Goal: Task Accomplishment & Management: Complete application form

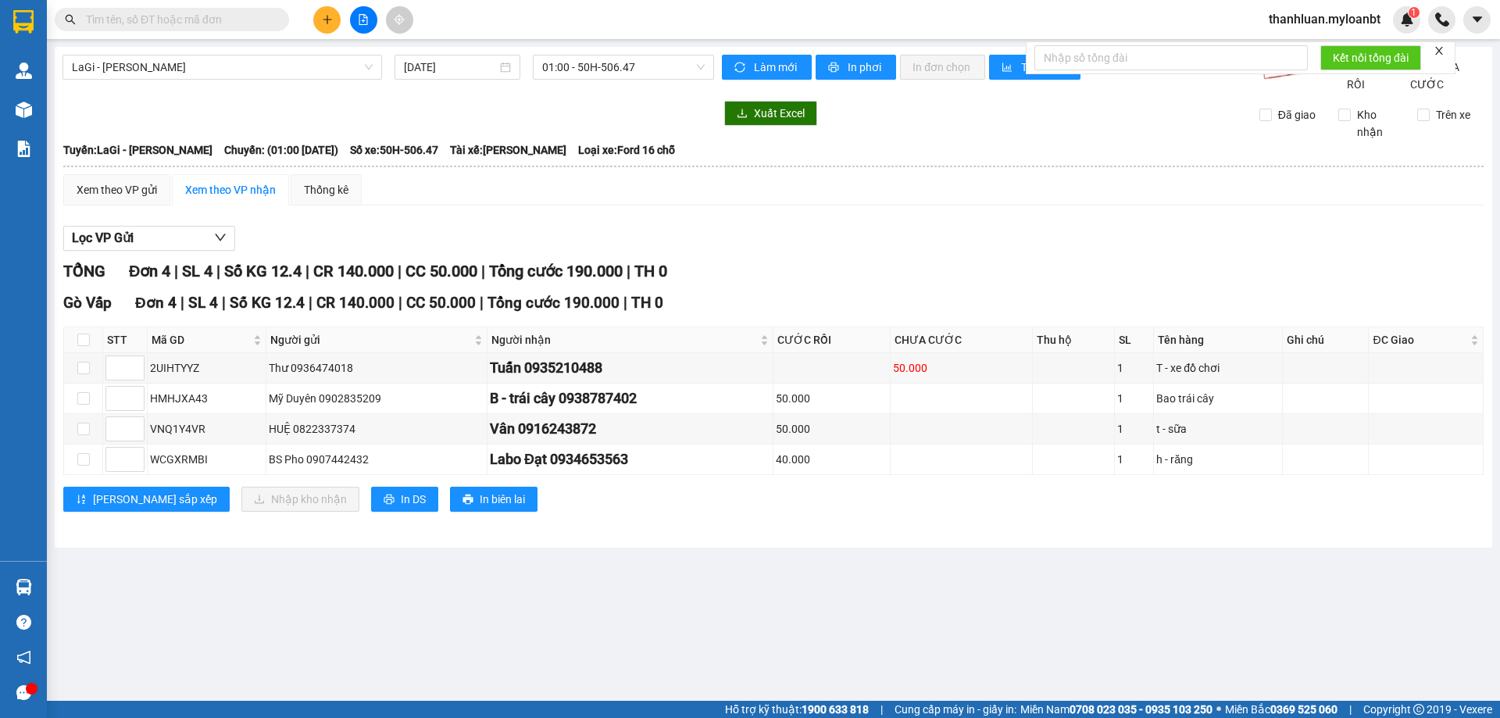
click at [200, 24] on input "text" at bounding box center [178, 19] width 184 height 17
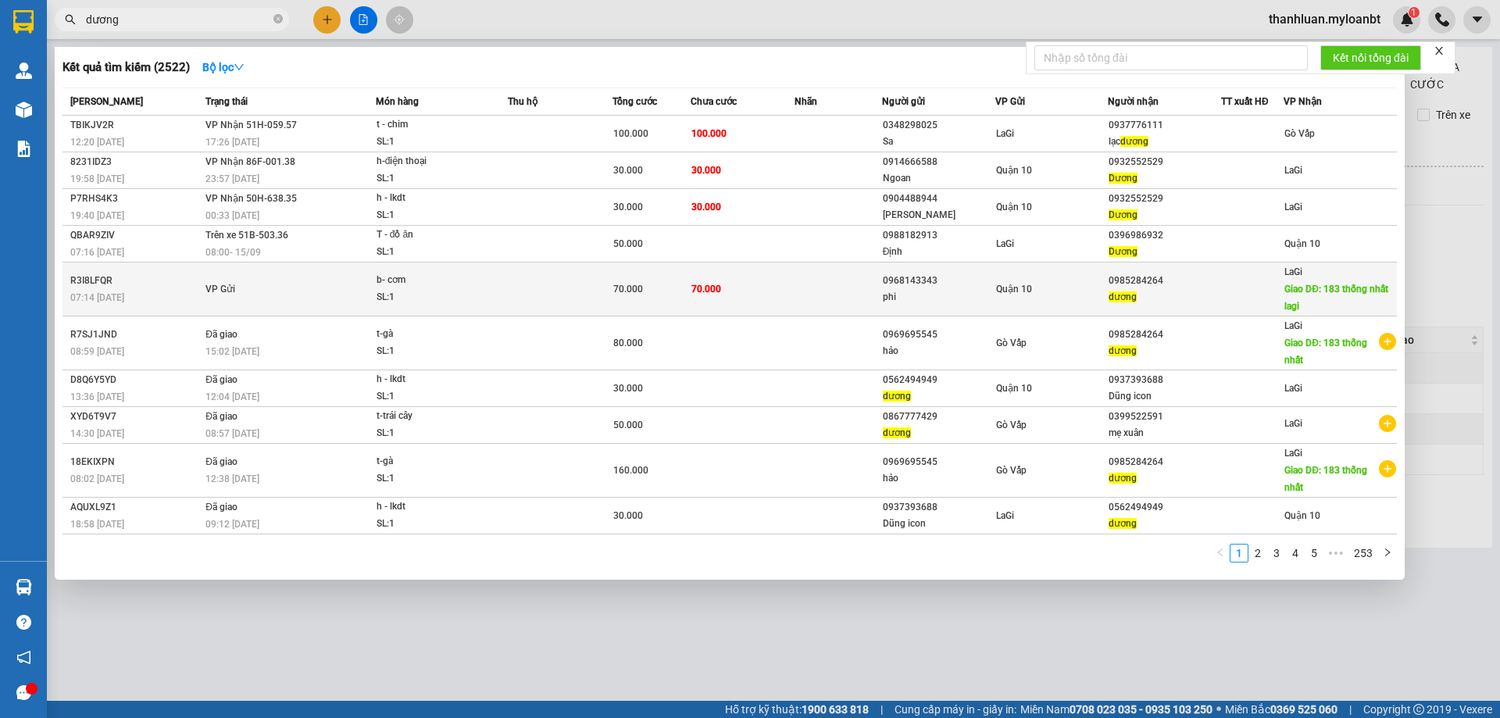
type input "dương"
click at [827, 282] on td at bounding box center [837, 289] width 87 height 54
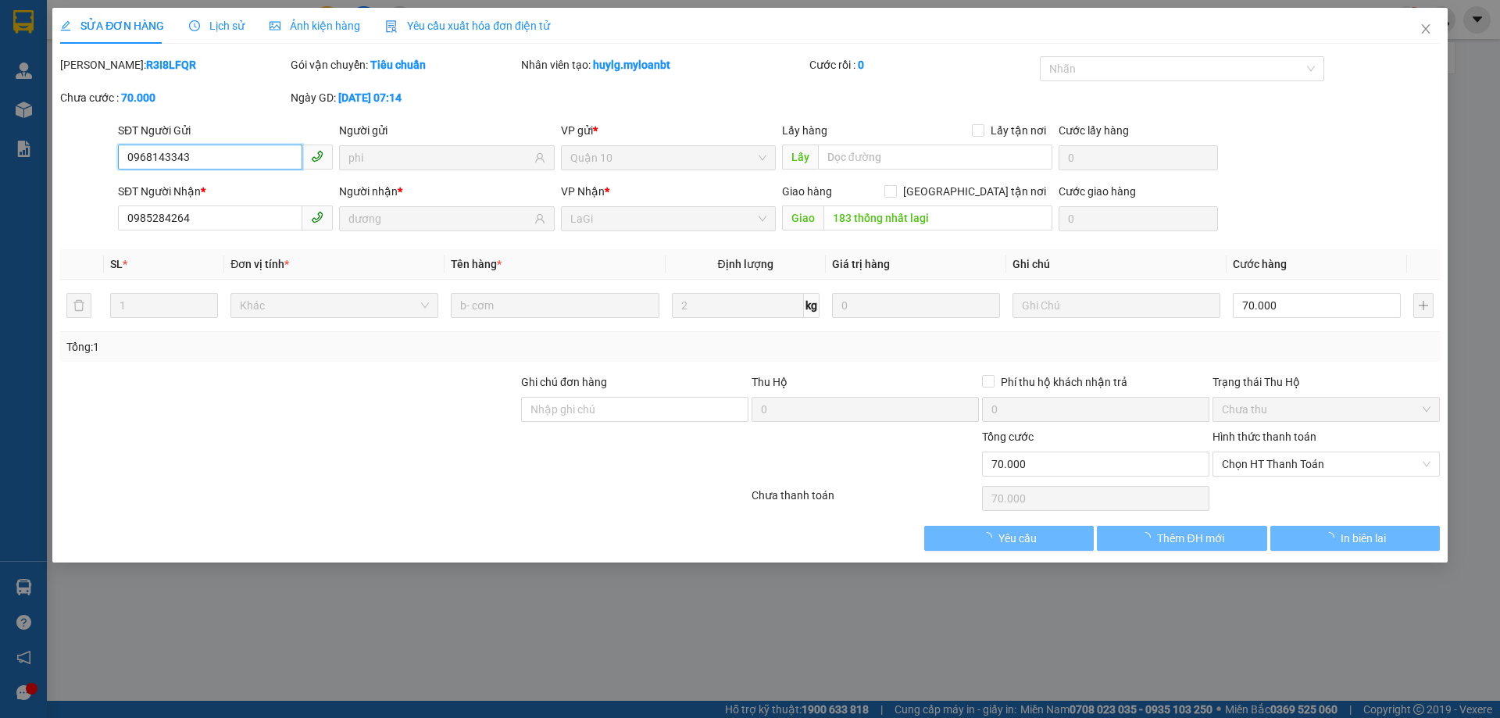
type input "0968143343"
type input "phi"
type input "0985284264"
type input "dương"
type input "183 thống nhất lagi"
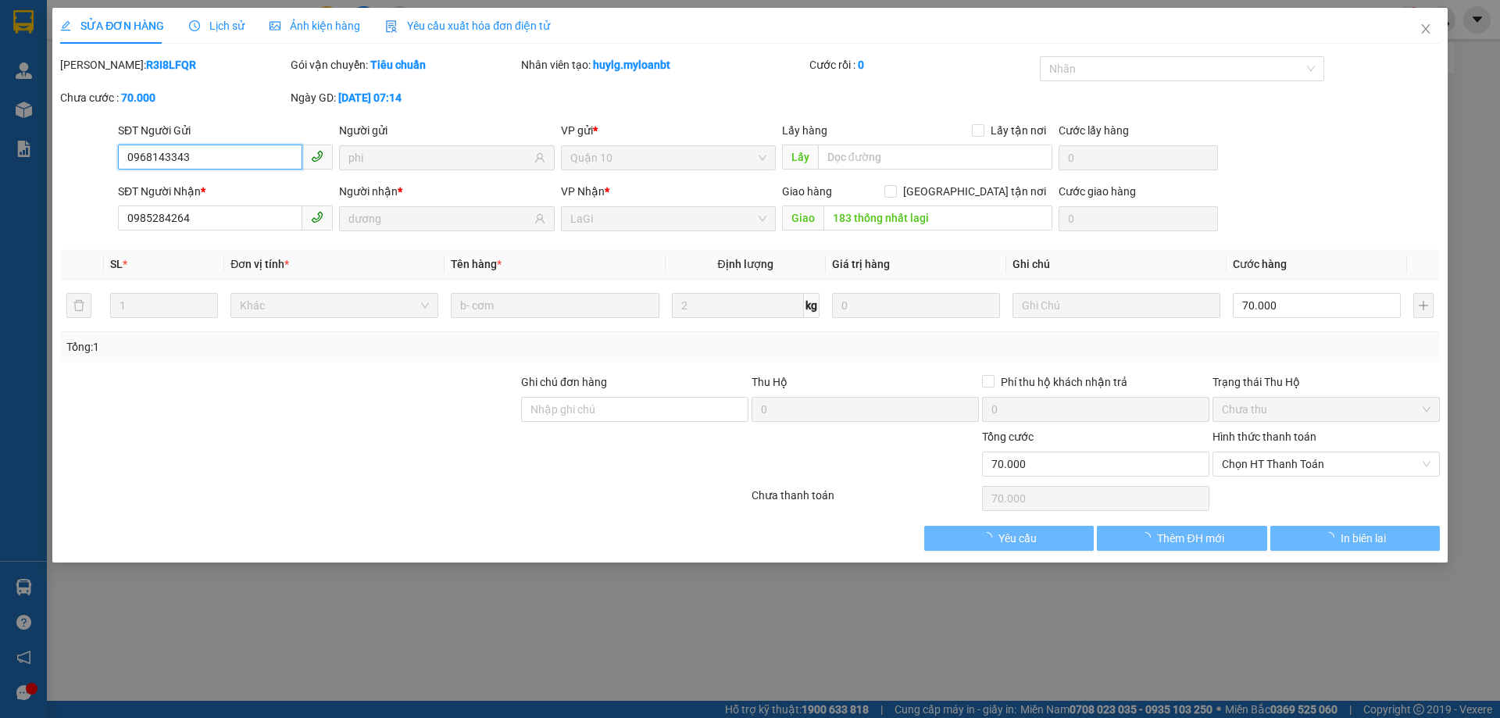
type input "70.000"
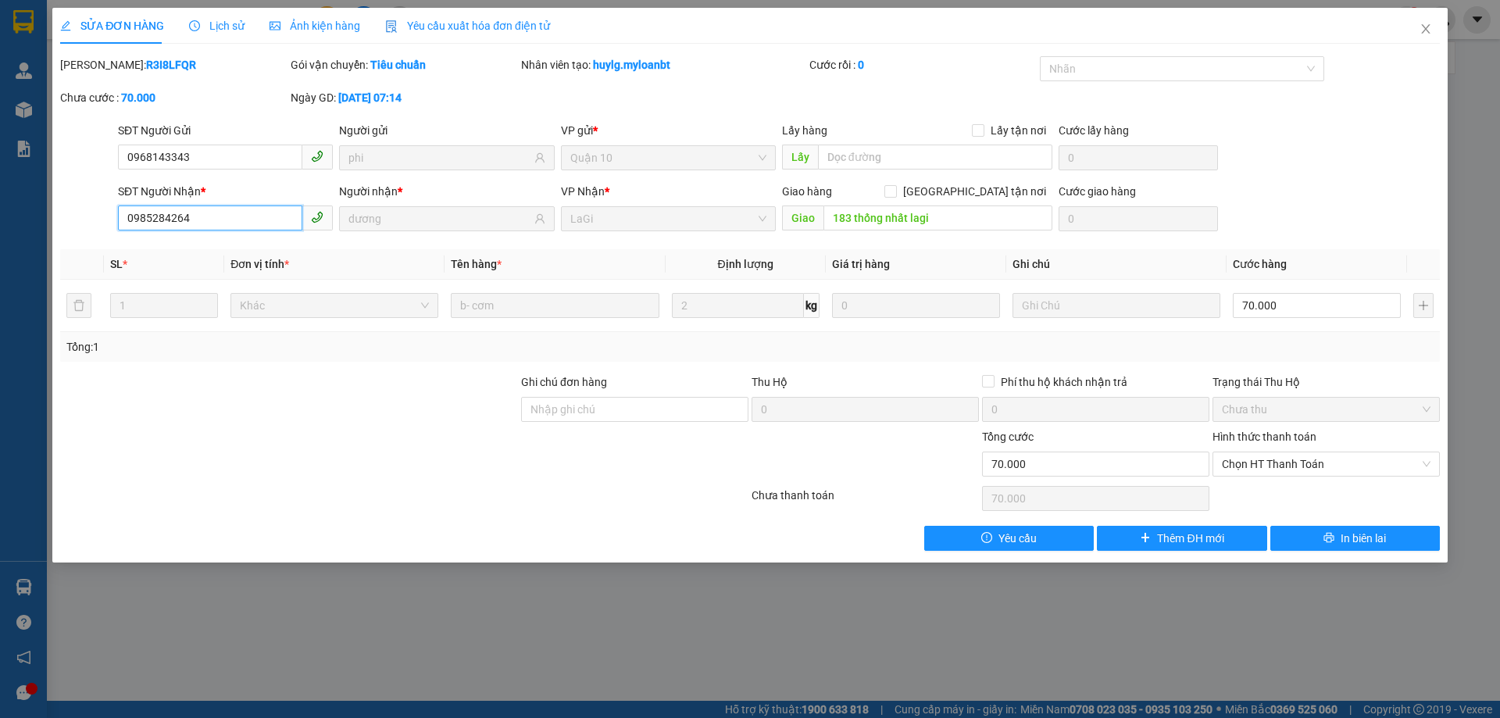
click at [229, 215] on input "0985284264" at bounding box center [210, 217] width 184 height 25
click at [1425, 22] on span "Close" at bounding box center [1426, 30] width 44 height 44
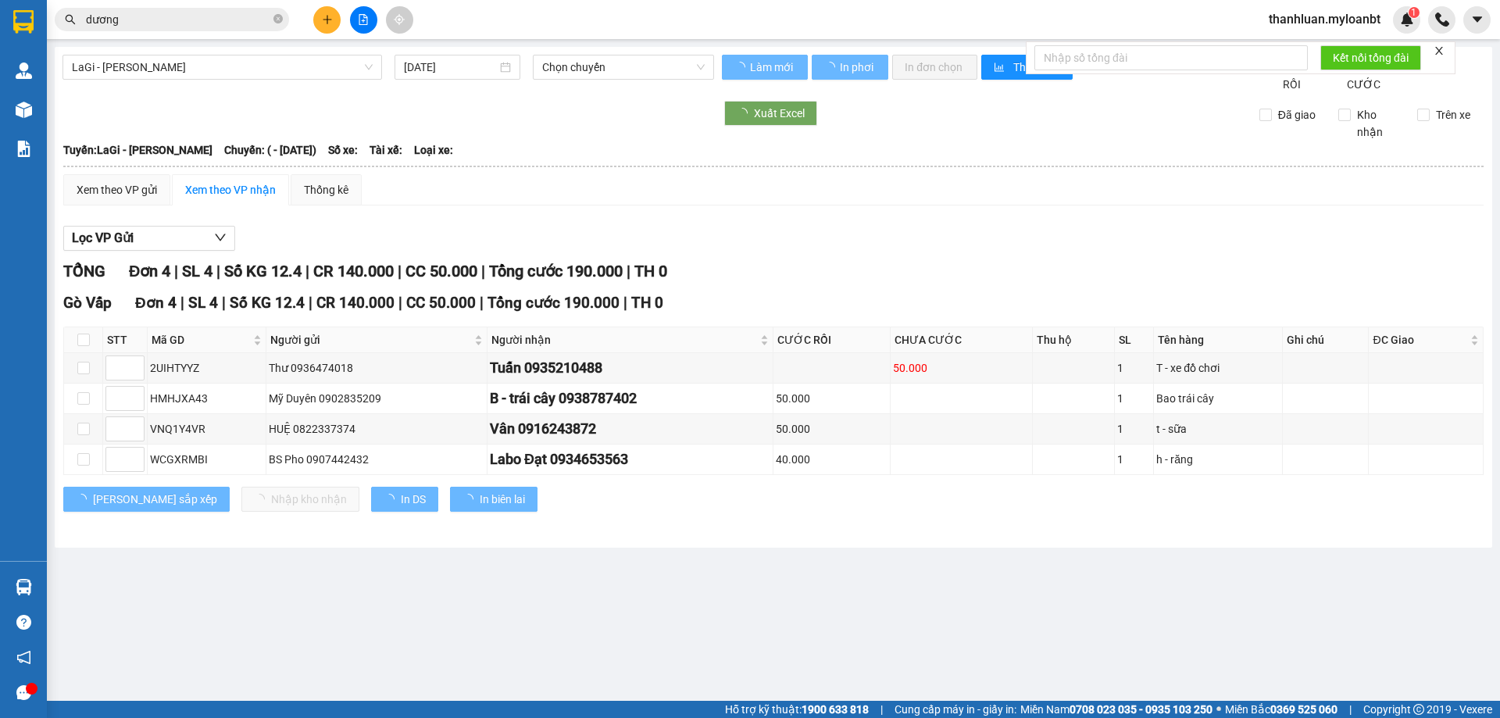
click at [319, 20] on button at bounding box center [326, 19] width 27 height 27
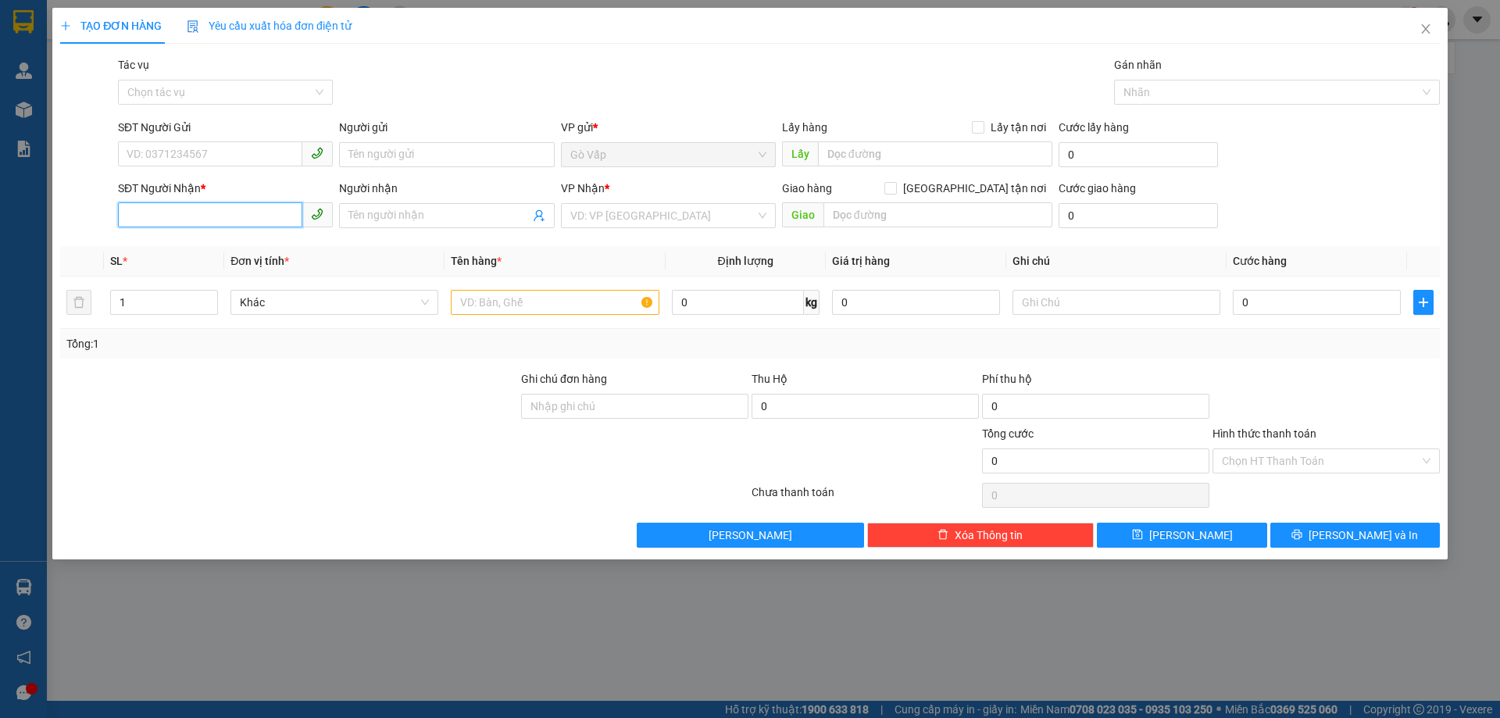
click at [242, 223] on input "SĐT Người Nhận *" at bounding box center [210, 214] width 184 height 25
paste input "0985284264"
type input "0985284264"
click at [229, 245] on div "0985284264 - dương" at bounding box center [225, 246] width 196 height 17
type input "dương"
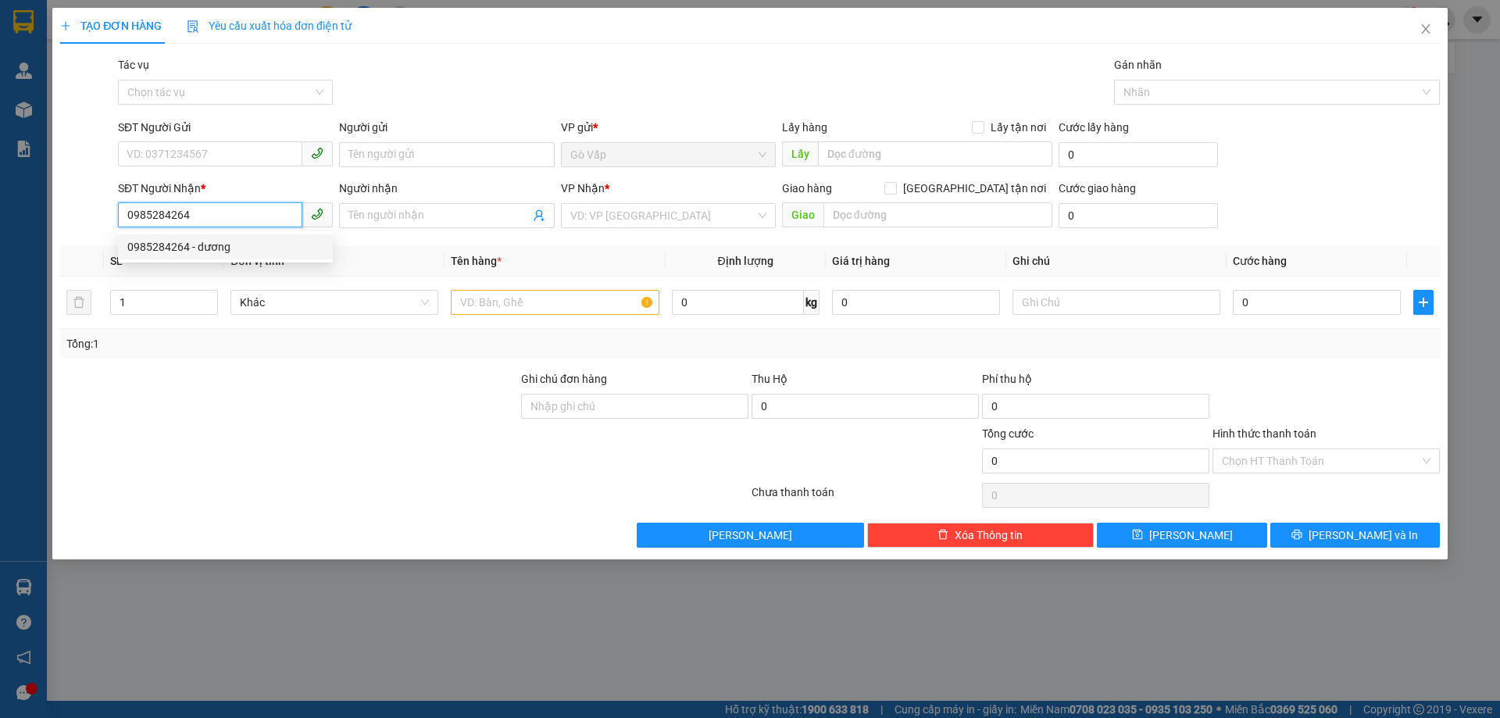
type input "183 thống nhất"
type input "0985284264"
click at [237, 141] on div "SĐT Người Gửi" at bounding box center [225, 130] width 215 height 23
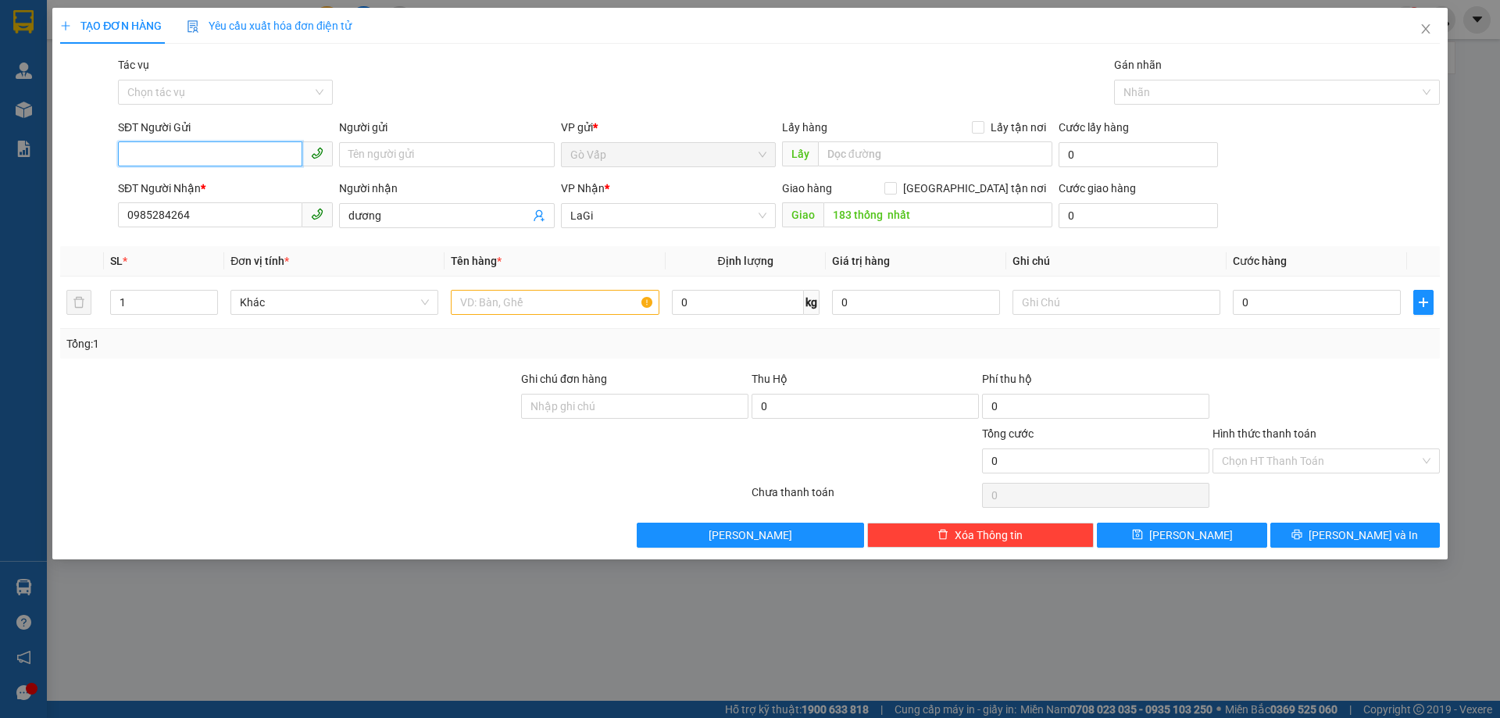
click at [231, 161] on input "SĐT Người Gửi" at bounding box center [210, 153] width 184 height 25
click at [242, 189] on div "0969695545 - hảo" at bounding box center [225, 185] width 196 height 17
type input "0969695545"
type input "hảo"
click at [494, 296] on input "text" at bounding box center [555, 302] width 208 height 25
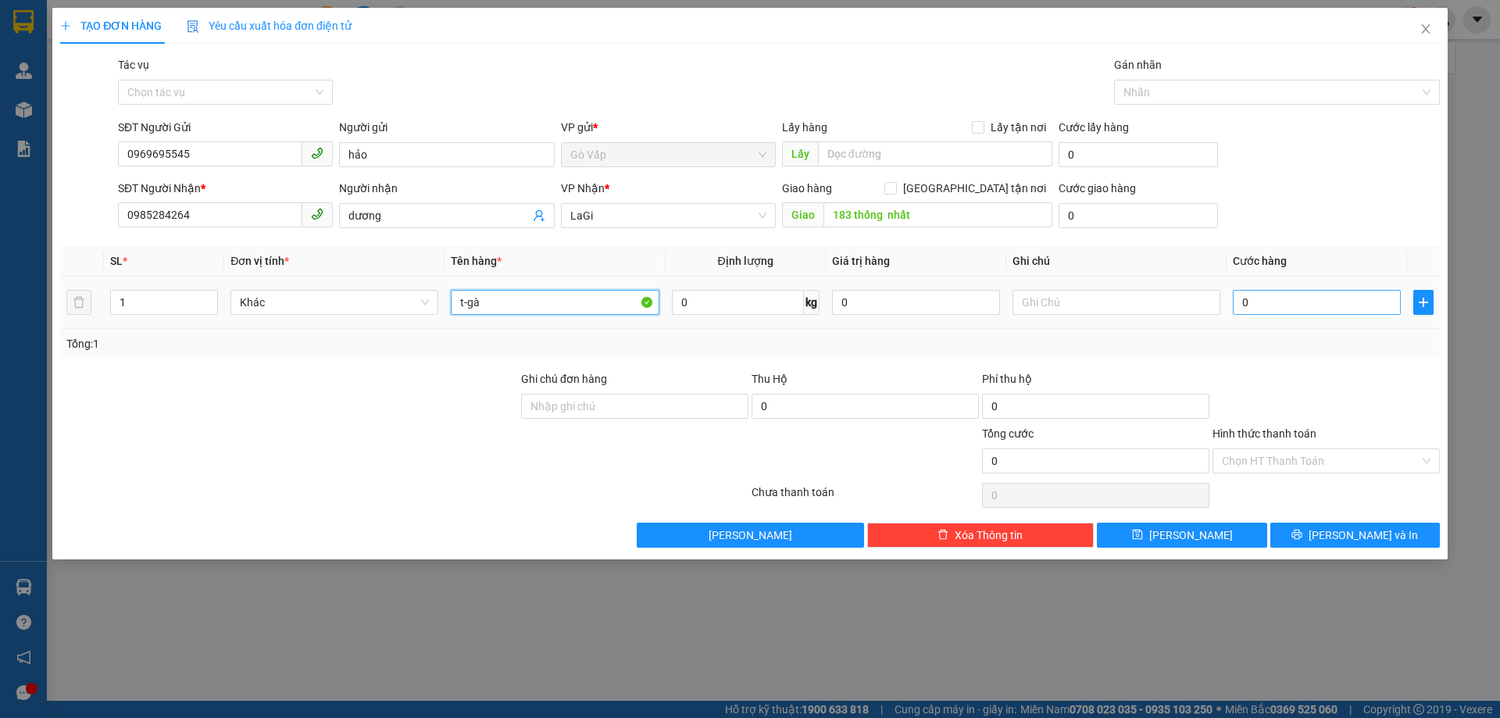
type input "t-gà"
click at [1262, 298] on input "0" at bounding box center [1316, 302] width 168 height 25
type input "80"
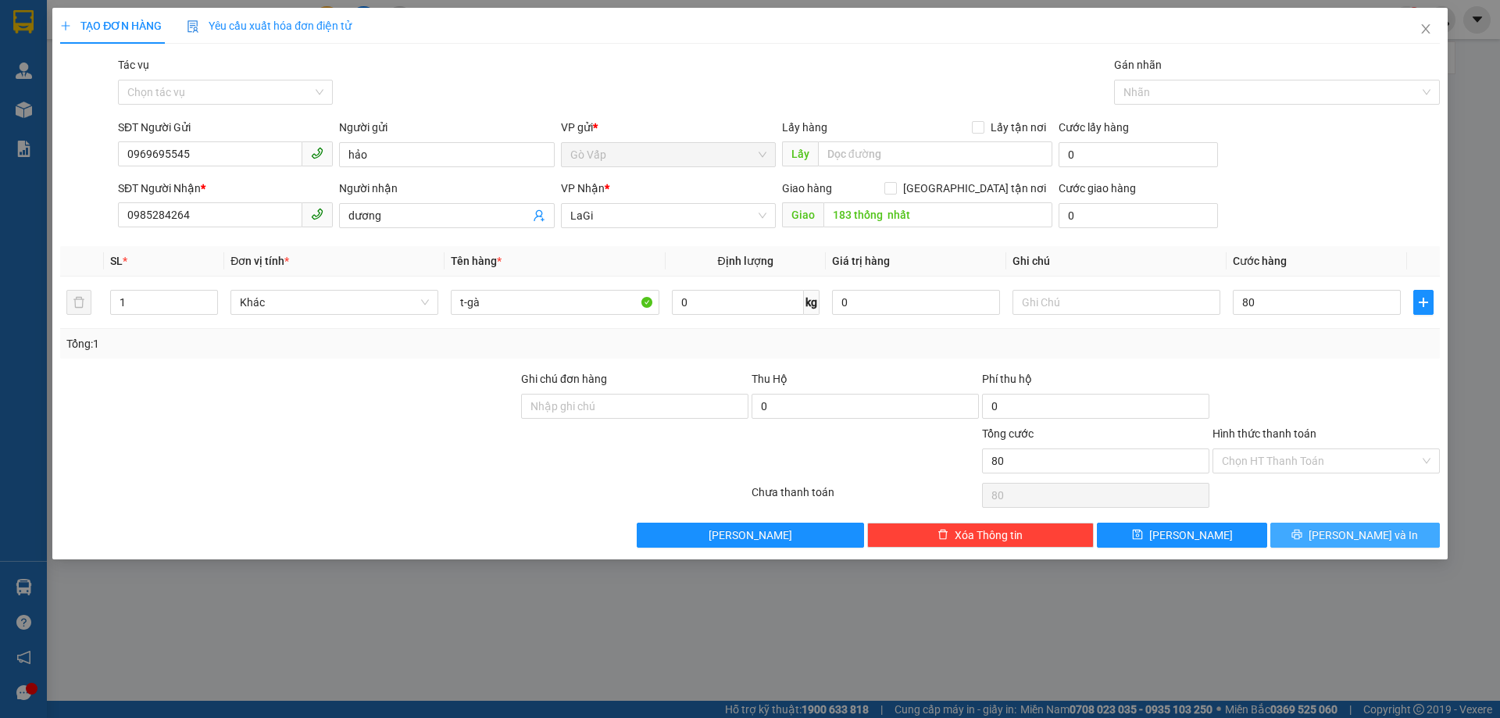
type input "80.000"
click at [1347, 540] on span "Lưu và In" at bounding box center [1362, 534] width 109 height 17
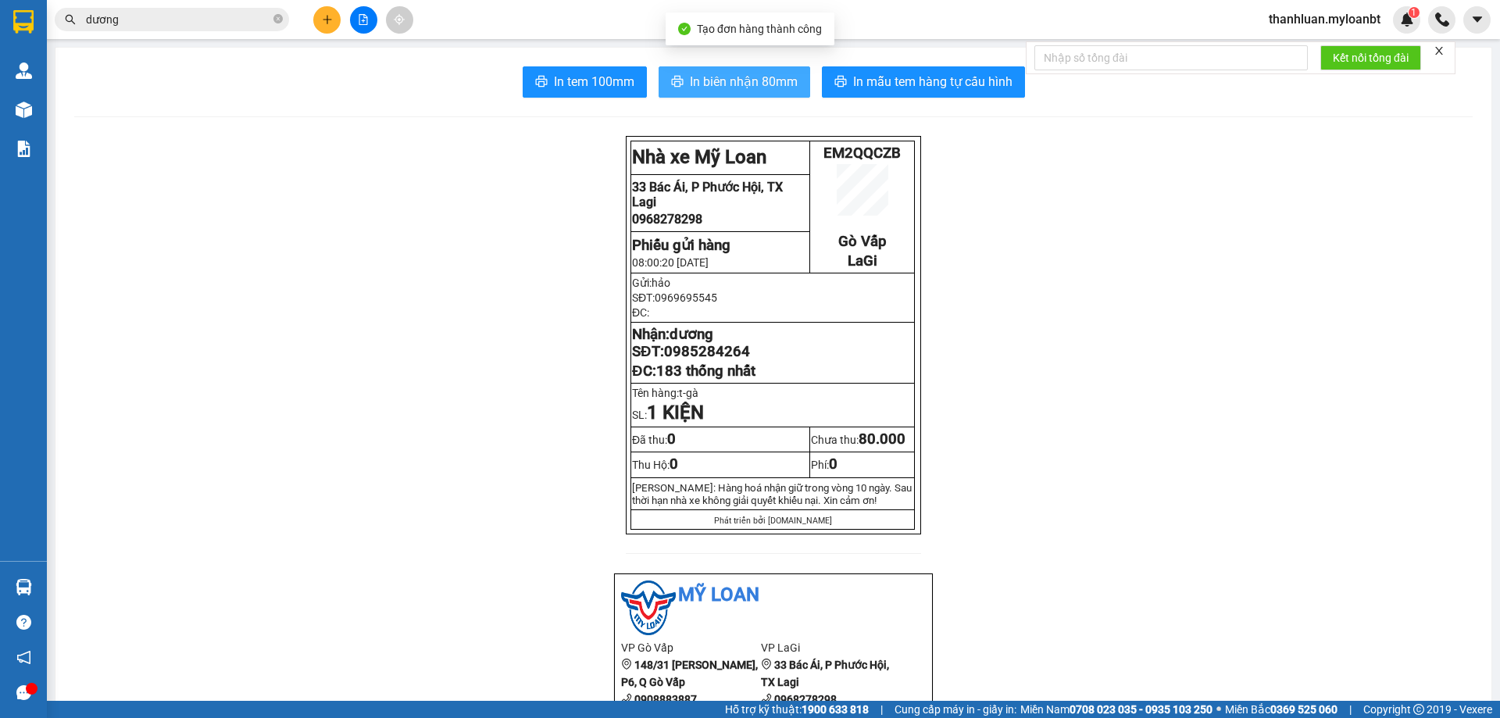
click at [712, 84] on span "In biên nhận 80mm" at bounding box center [744, 82] width 108 height 20
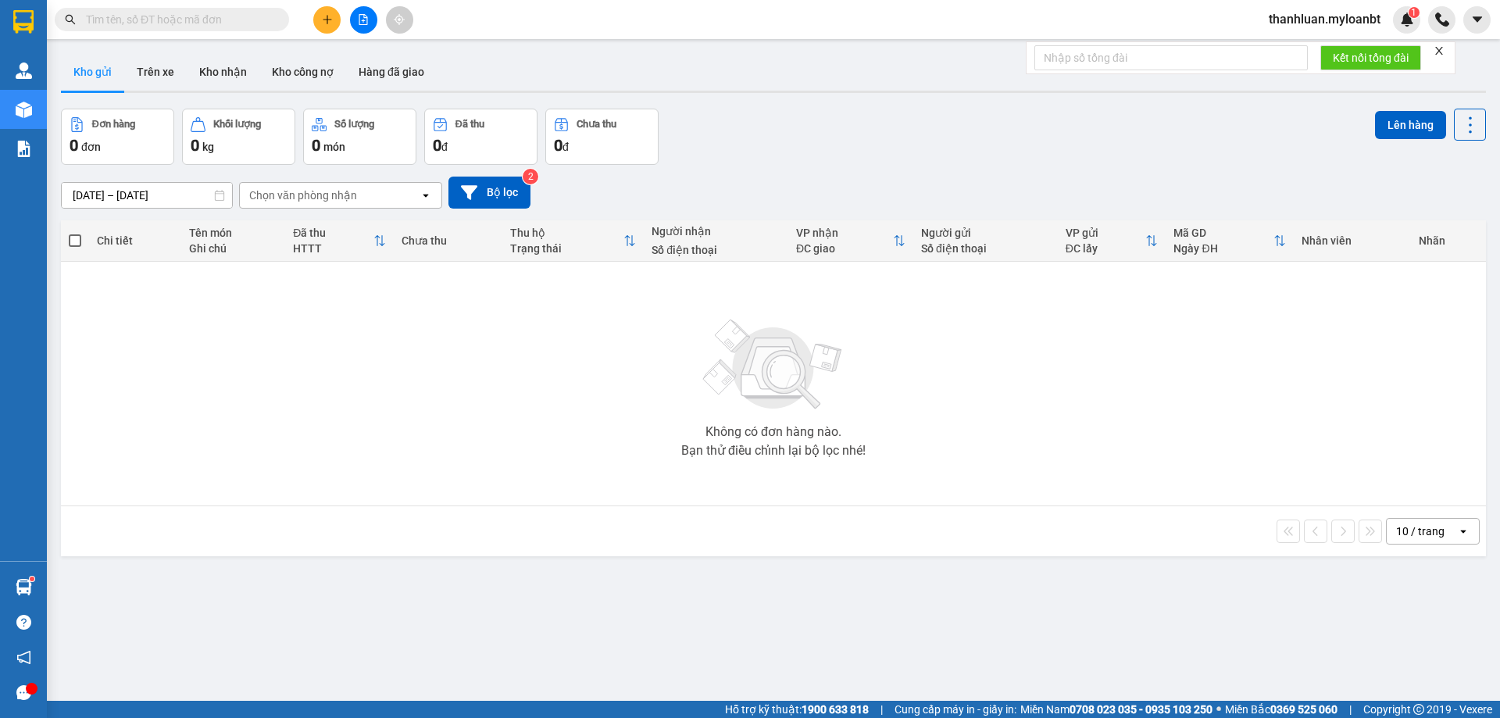
click at [187, 6] on div "Kết quả tìm kiếm ( 0 ) Bộ lọc No Data" at bounding box center [152, 19] width 305 height 27
click at [193, 23] on input "text" at bounding box center [178, 19] width 184 height 17
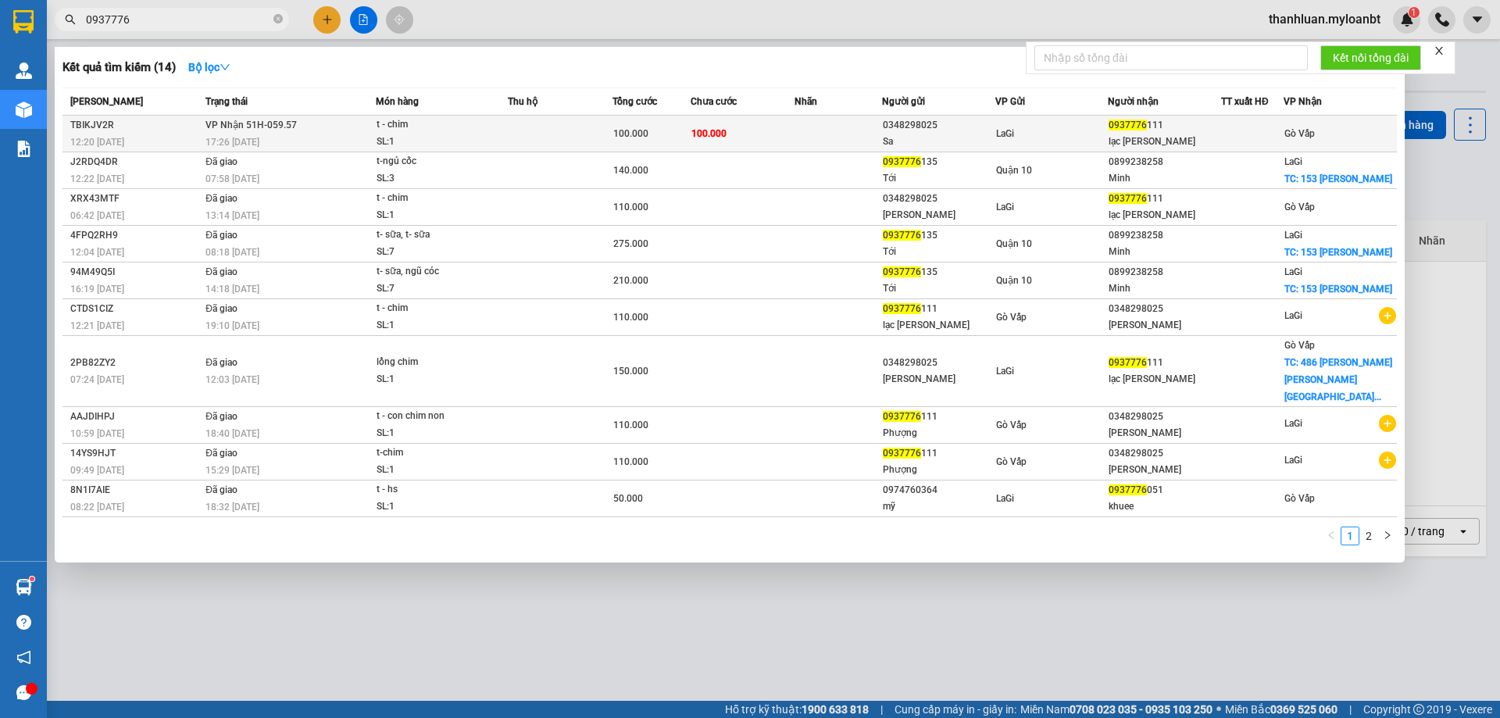
type input "0937776"
click at [693, 128] on span "100.000" at bounding box center [708, 133] width 35 height 11
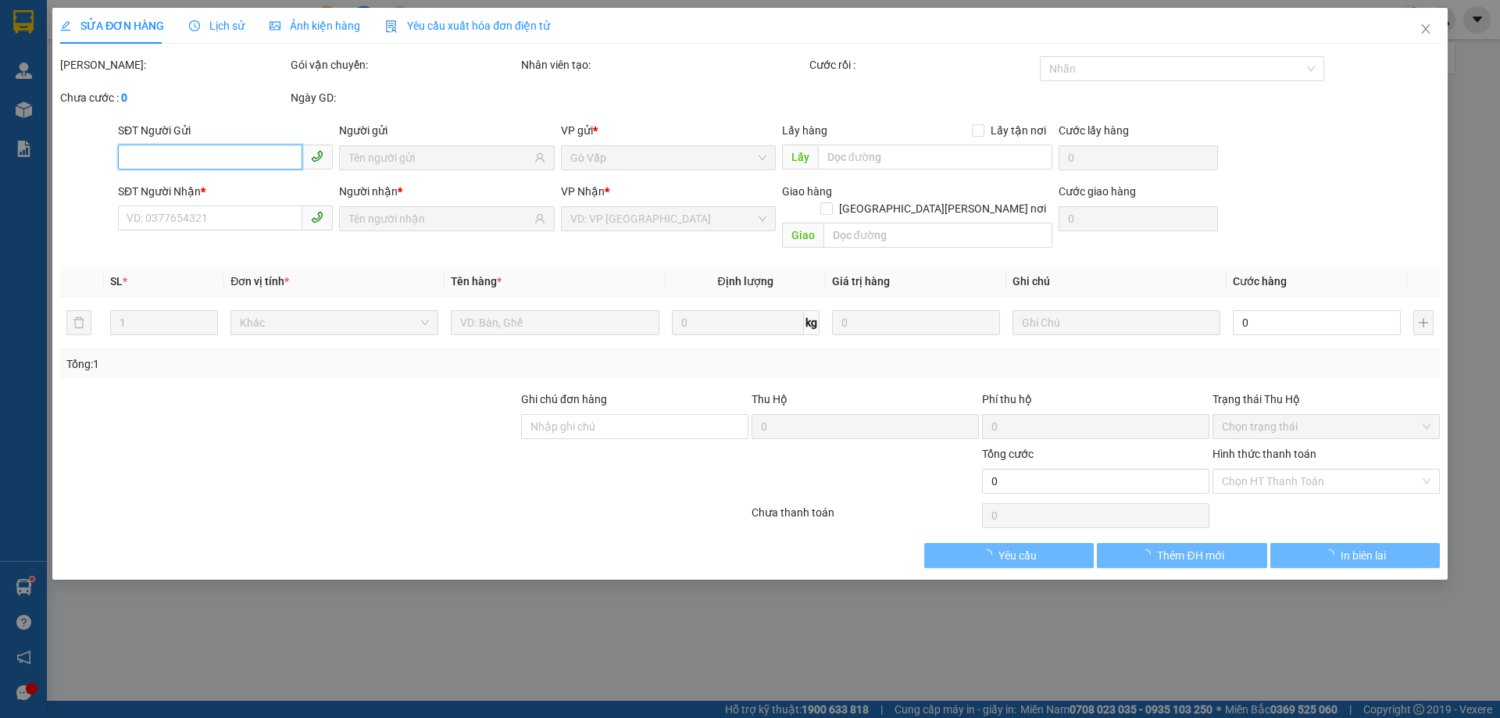
type input "0348298025"
type input "Sa"
type input "0937776111"
type input "lạc [PERSON_NAME]"
type input "100.000"
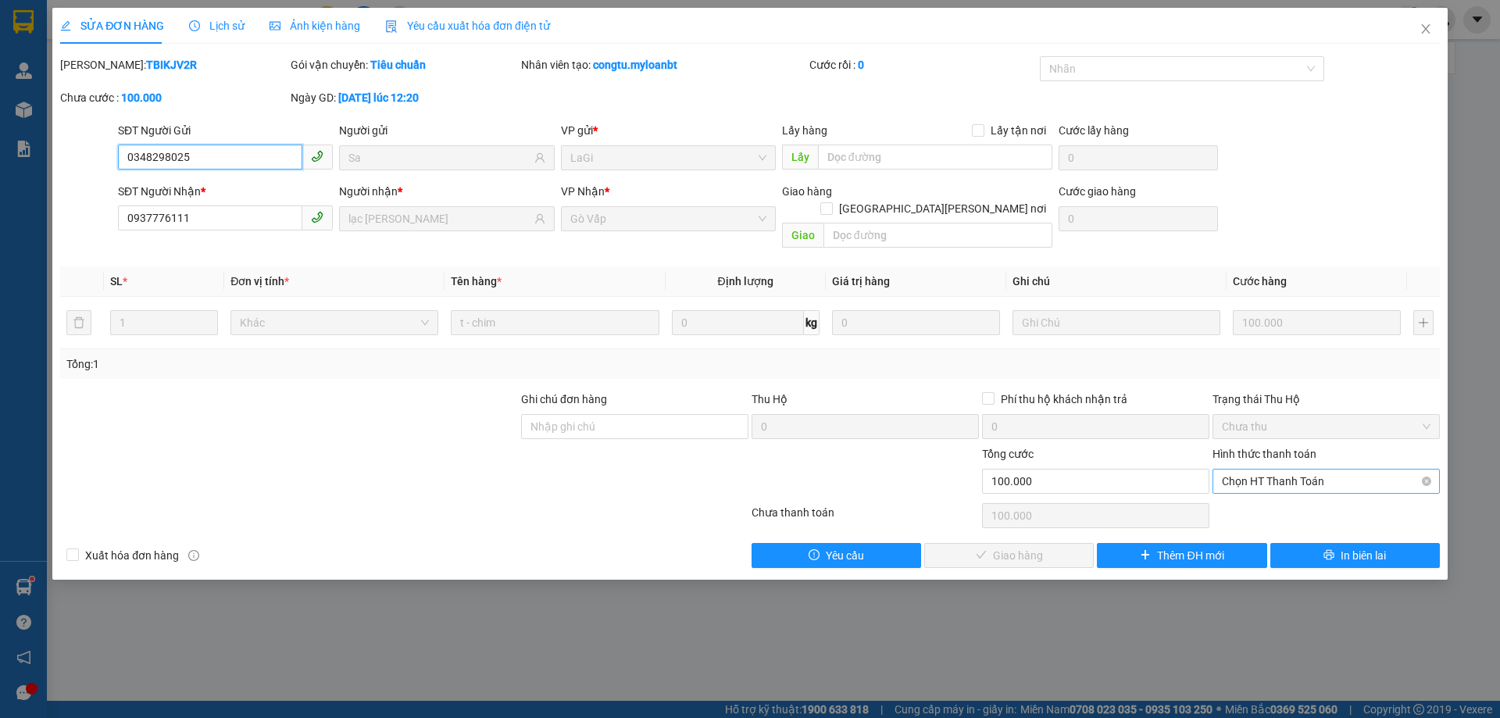
click at [1278, 469] on span "Chọn HT Thanh Toán" at bounding box center [1326, 480] width 209 height 23
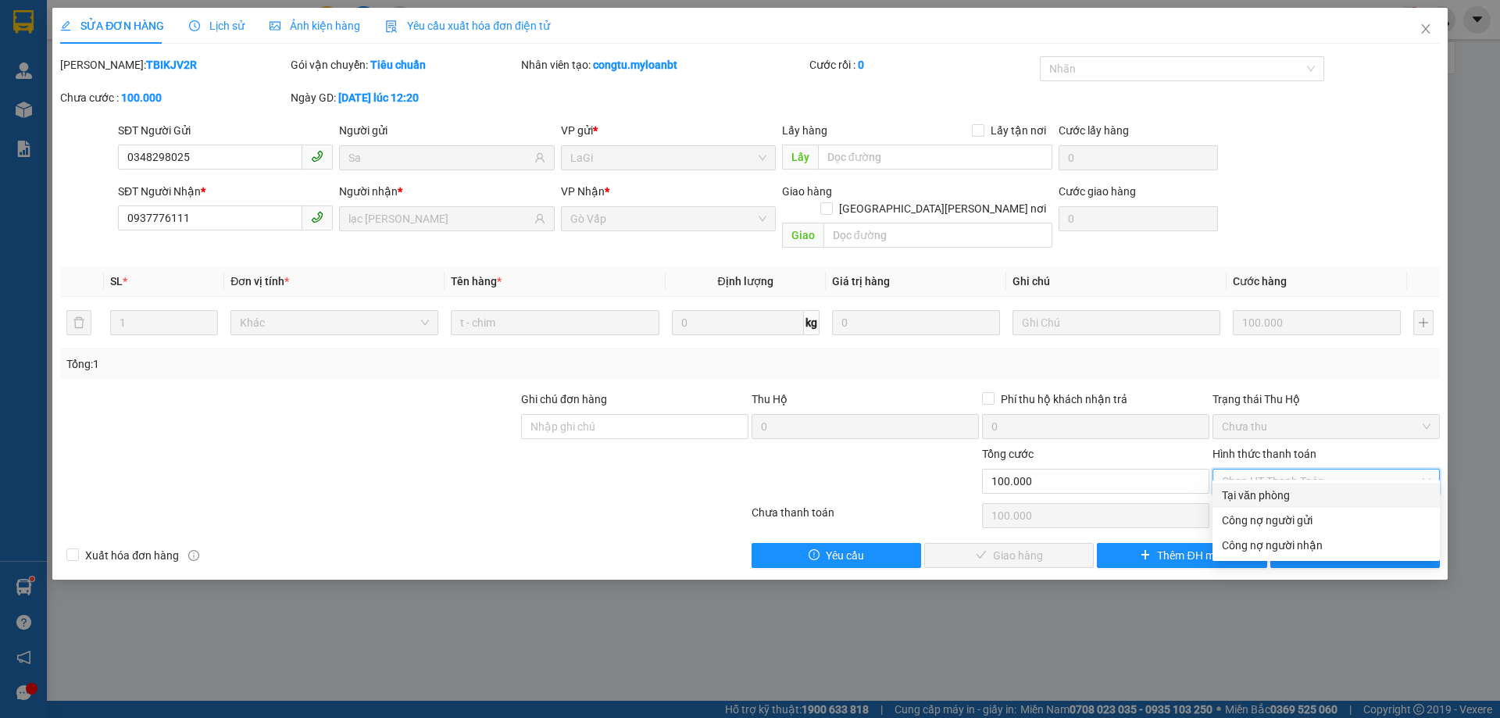
click at [1254, 497] on div "Tại văn phòng" at bounding box center [1326, 495] width 209 height 17
type input "0"
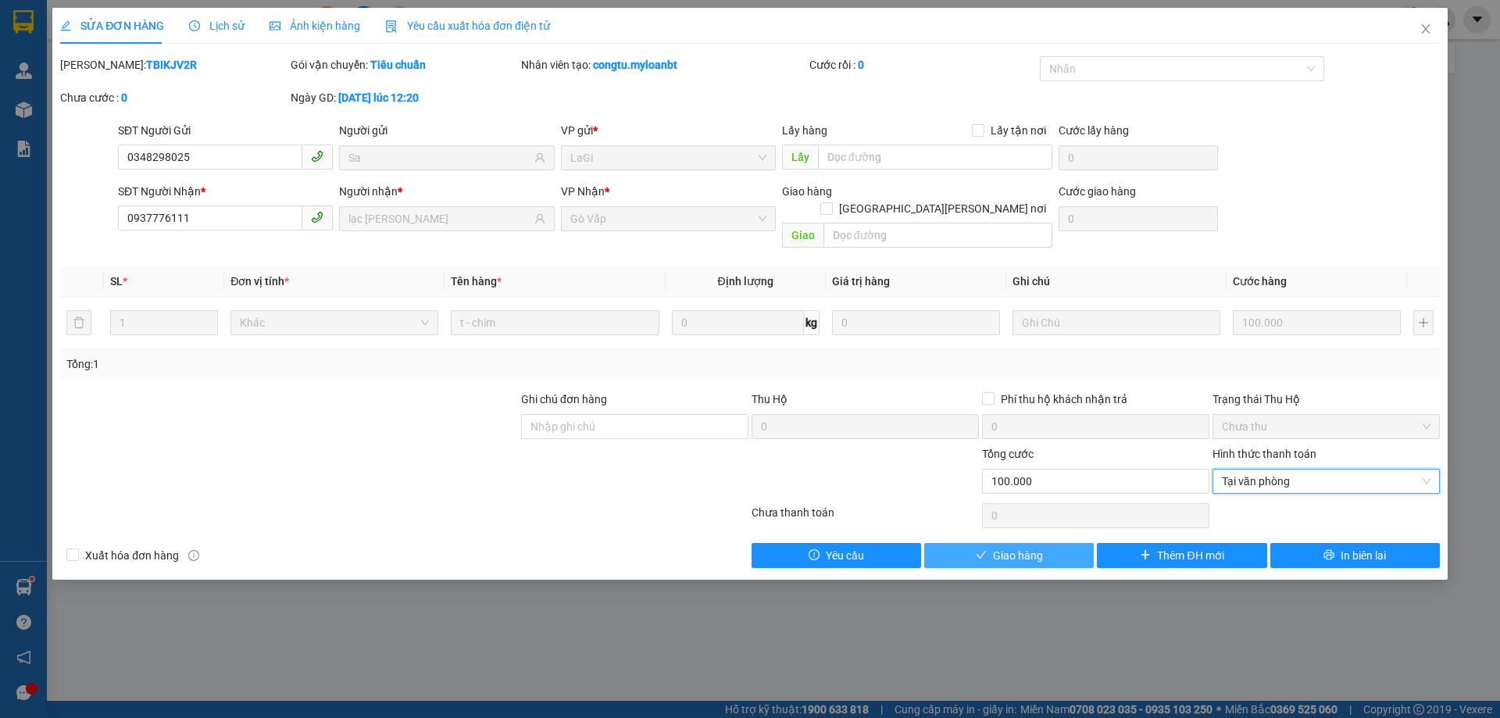
click at [1027, 547] on span "Giao hàng" at bounding box center [1018, 555] width 50 height 17
